Goal: Obtain resource: Download file/media

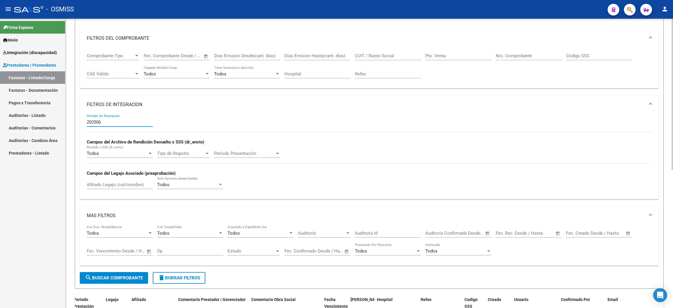
scroll to position [133, 0]
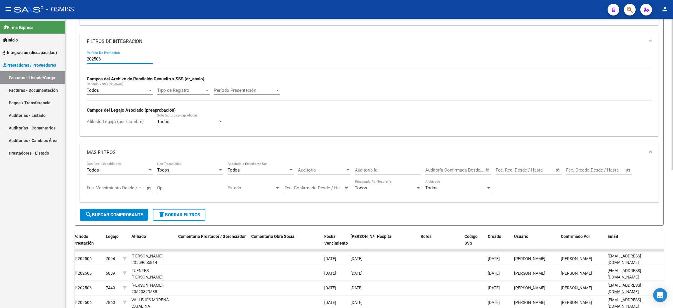
click at [191, 215] on span "delete Borrar Filtros" at bounding box center [179, 214] width 42 height 5
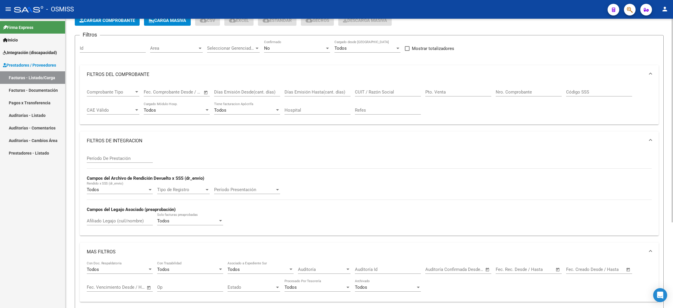
scroll to position [0, 0]
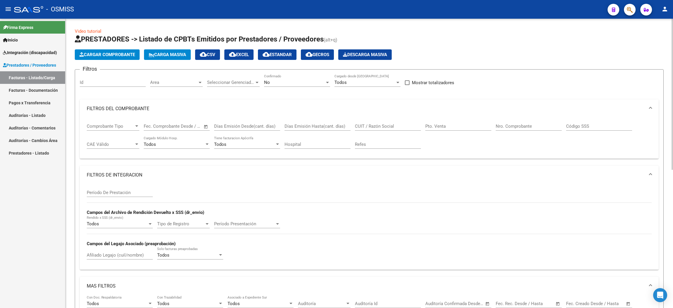
click at [287, 85] on div "No Confirmado" at bounding box center [297, 80] width 66 height 13
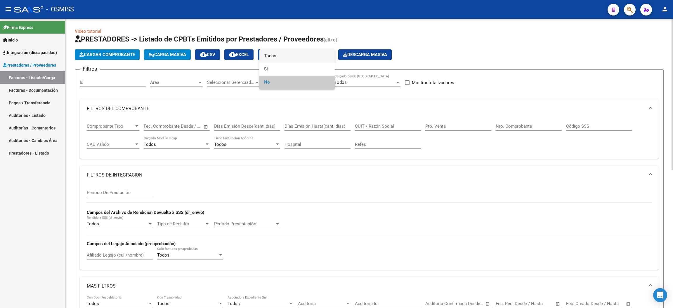
click at [284, 58] on span "Todos" at bounding box center [297, 55] width 66 height 13
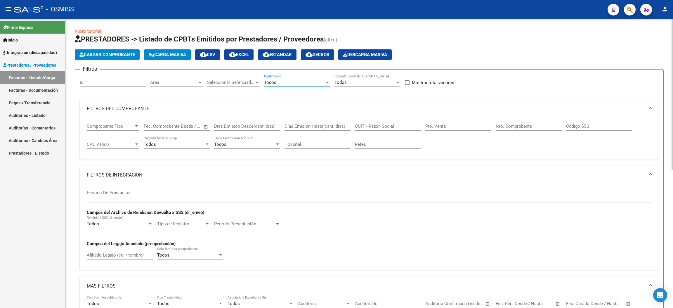
click at [107, 255] on input "Afiliado Legajo (cuil/nombre)" at bounding box center [120, 254] width 66 height 5
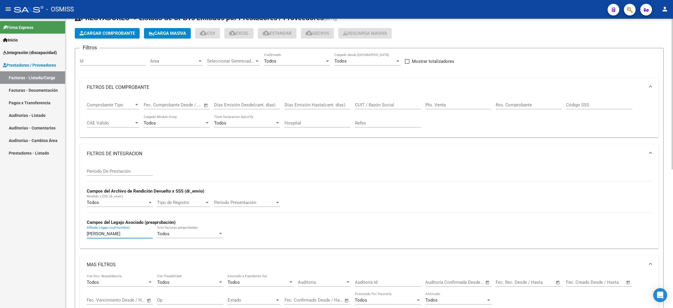
scroll to position [175, 0]
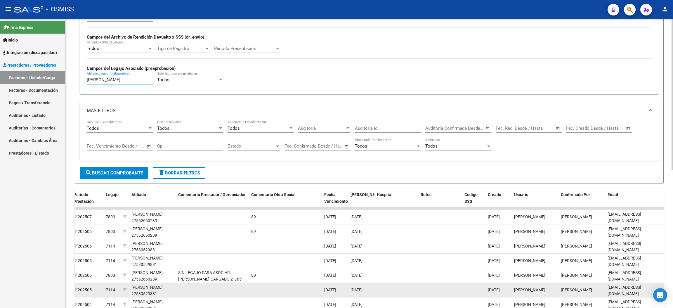
type input "antonia"
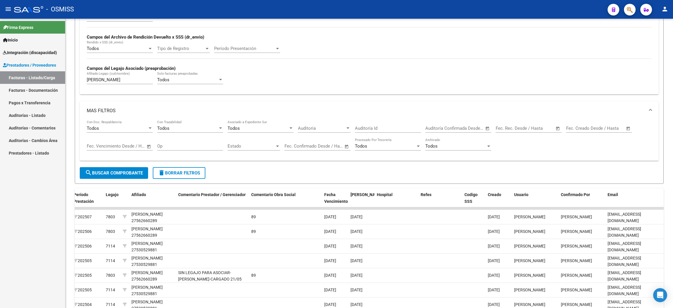
click at [450, 12] on div "- OSMISS" at bounding box center [308, 9] width 589 height 13
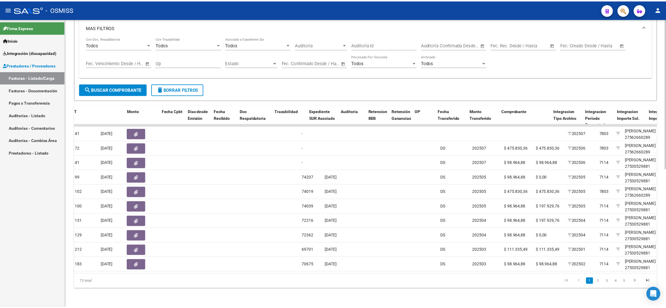
scroll to position [0, 0]
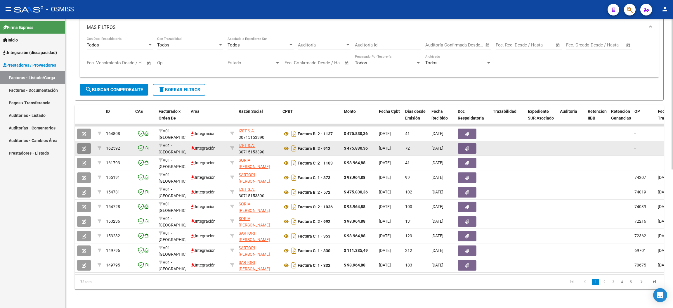
click at [85, 146] on icon "button" at bounding box center [84, 148] width 4 height 4
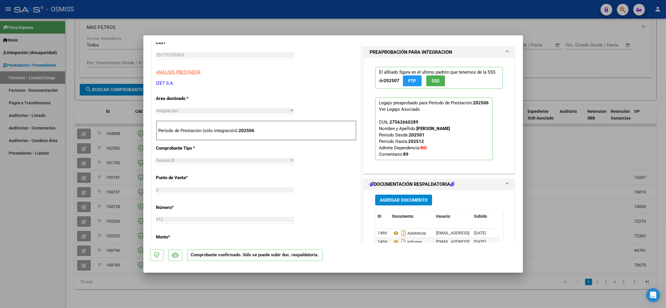
scroll to position [175, 0]
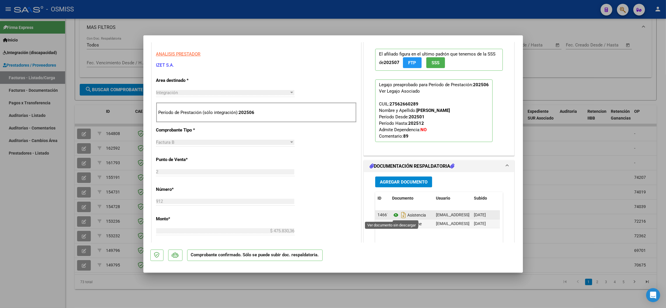
click at [393, 215] on icon at bounding box center [396, 214] width 8 height 7
